Goal: Transaction & Acquisition: Purchase product/service

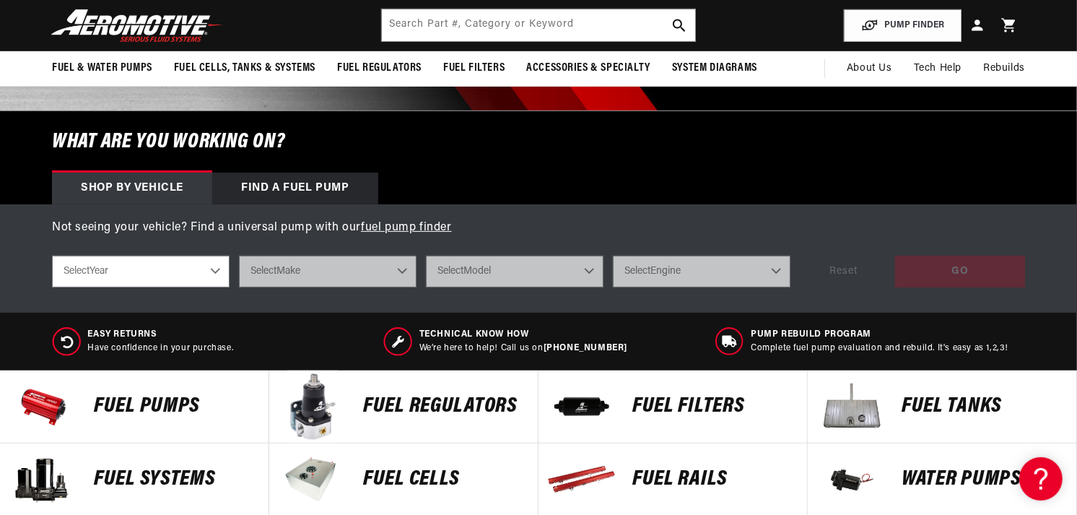
scroll to position [245, 0]
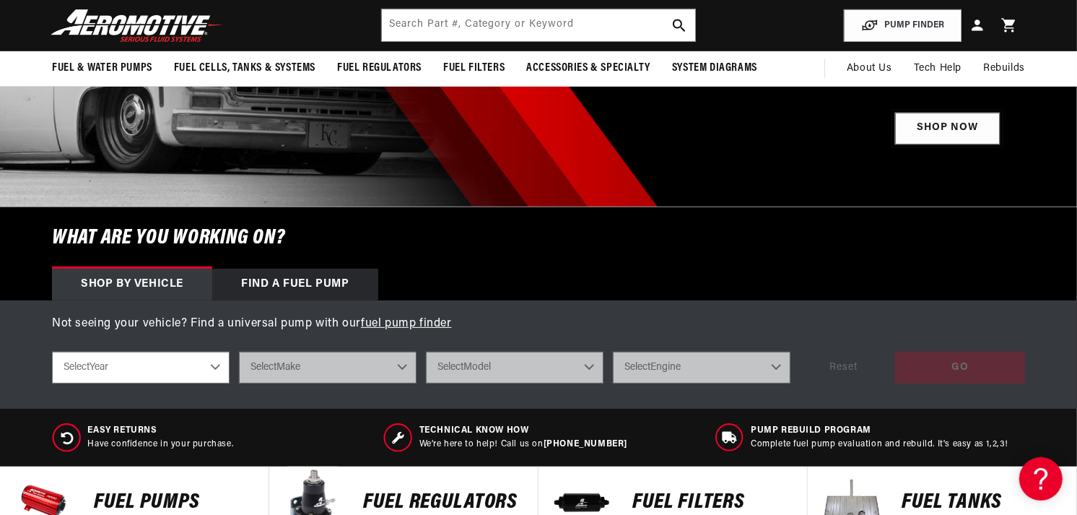
click at [940, 141] on link "Shop Now" at bounding box center [947, 129] width 105 height 32
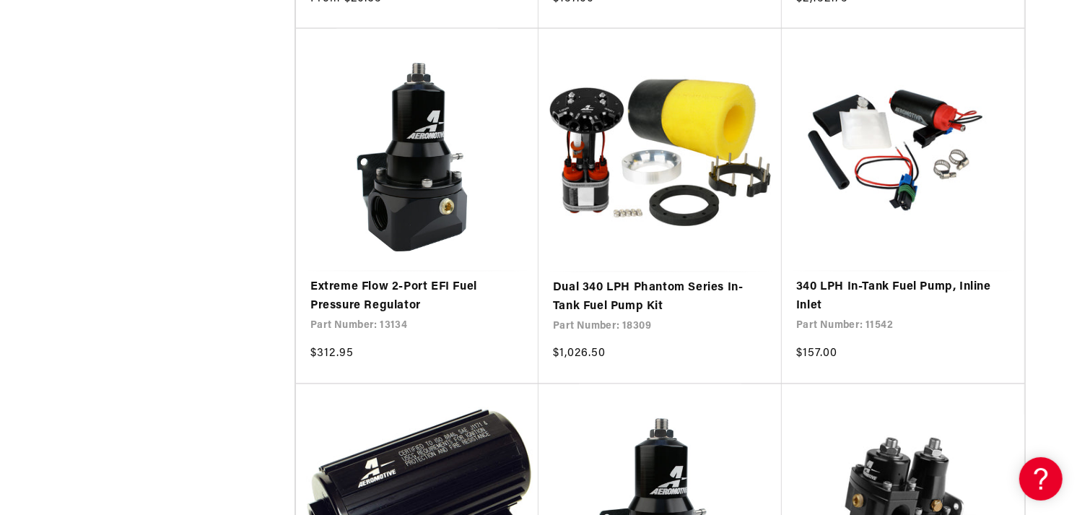
scroll to position [2678, 0]
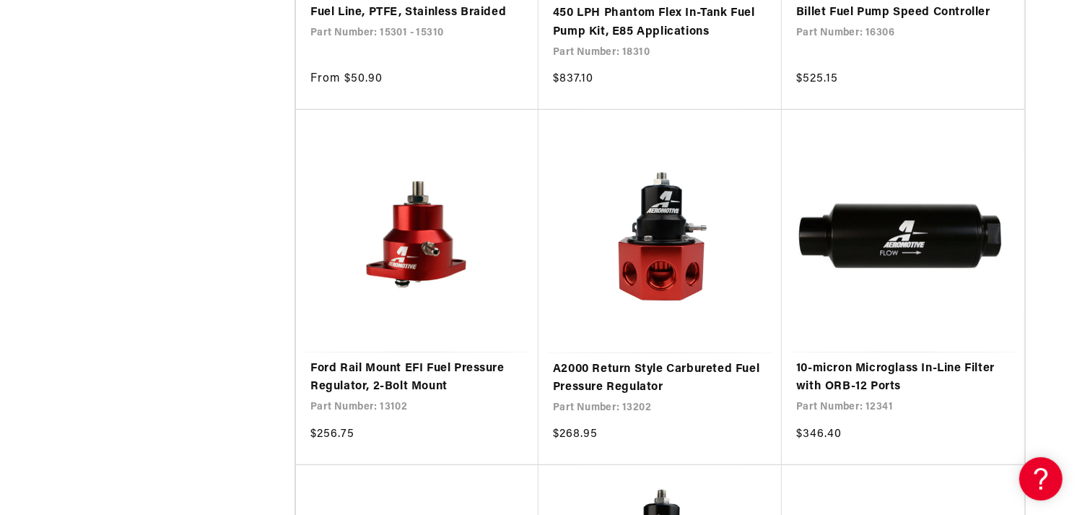
scroll to position [5827, 0]
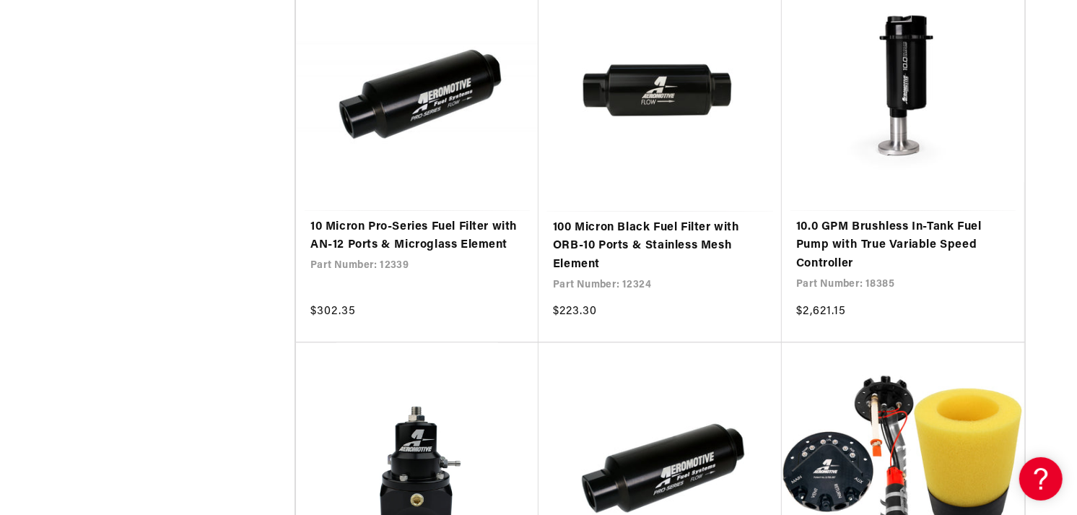
scroll to position [8527, 0]
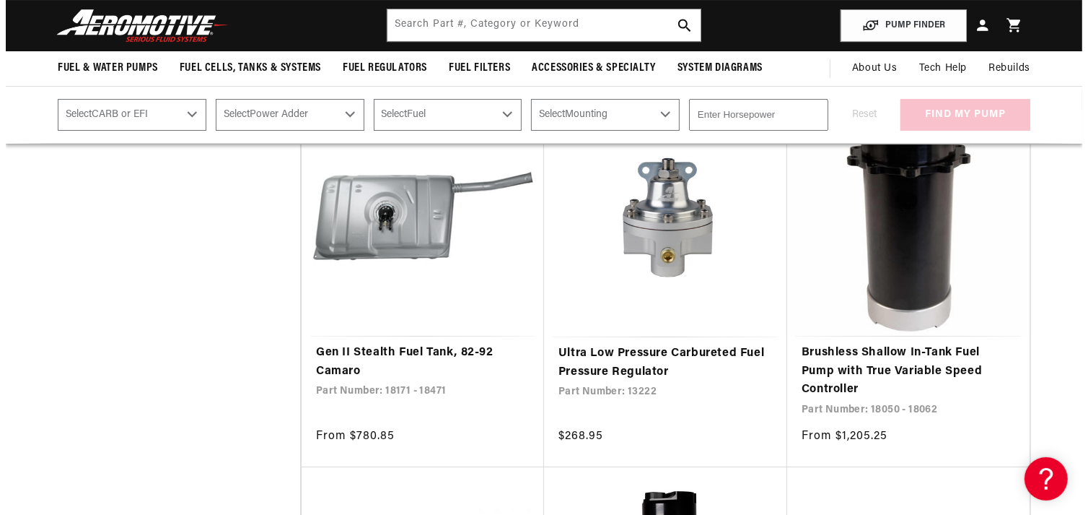
scroll to position [8976, 0]
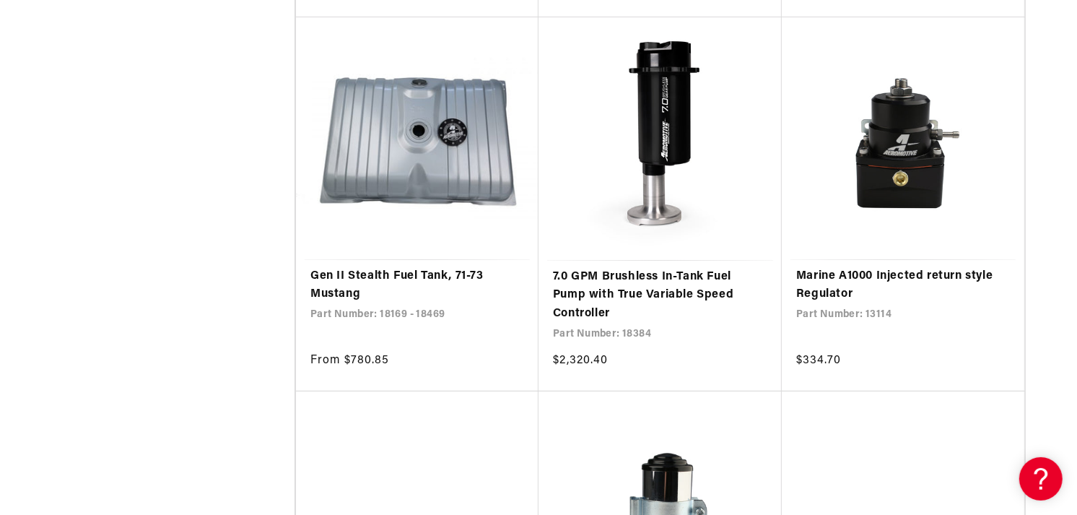
scroll to position [10326, 0]
